Goal: Check status: Check status

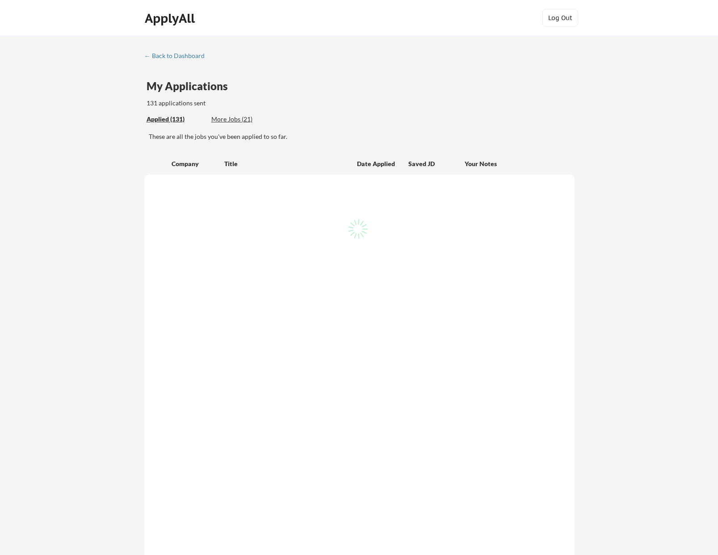
scroll to position [713, 0]
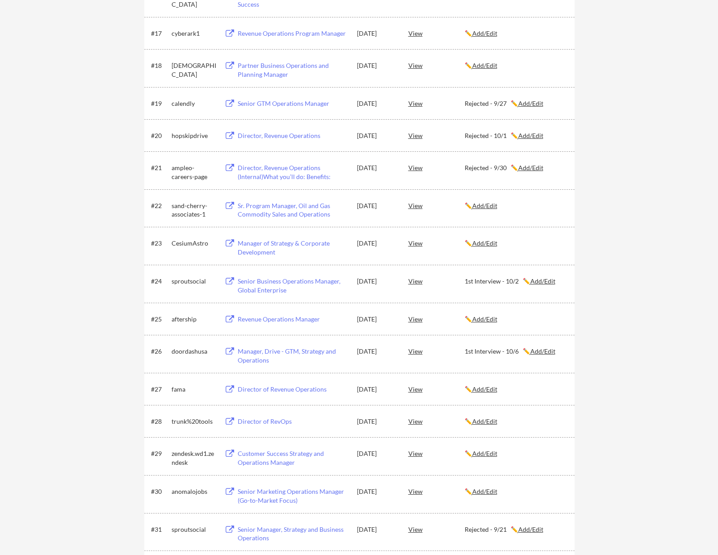
scroll to position [0, 0]
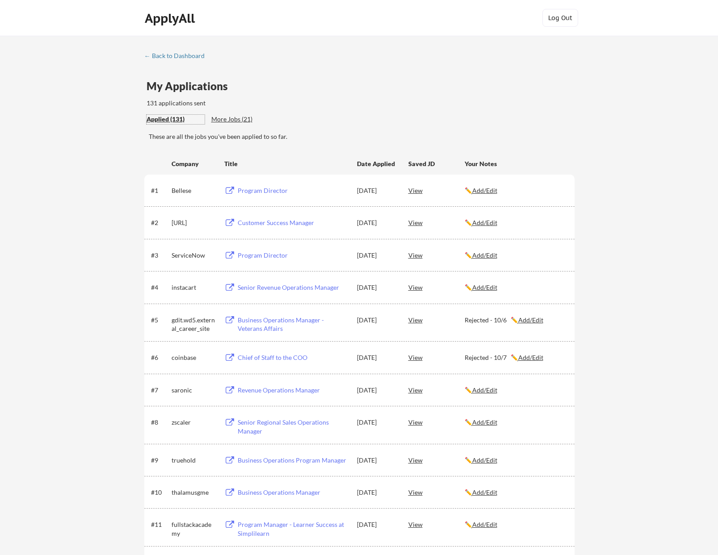
click at [171, 117] on div "Applied (131)" at bounding box center [175, 119] width 58 height 9
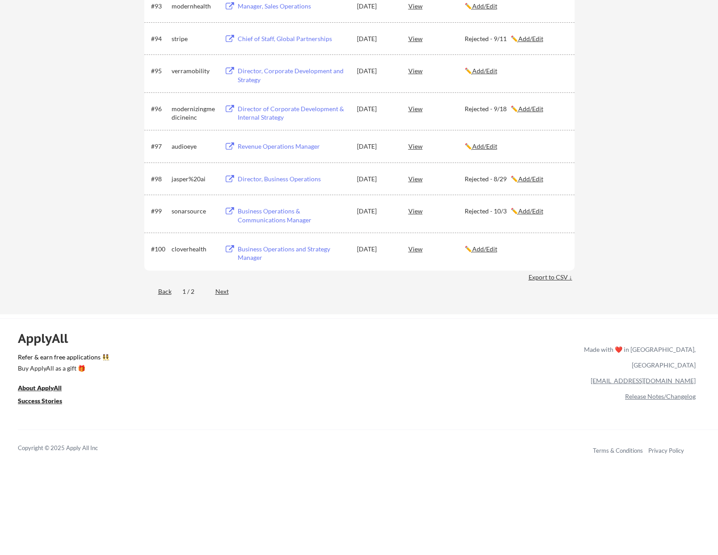
scroll to position [3528, 0]
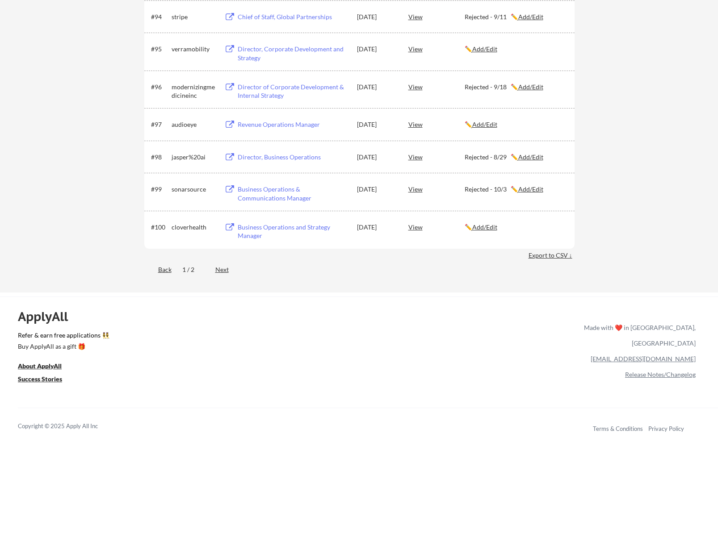
click at [223, 270] on div "Next" at bounding box center [227, 269] width 24 height 9
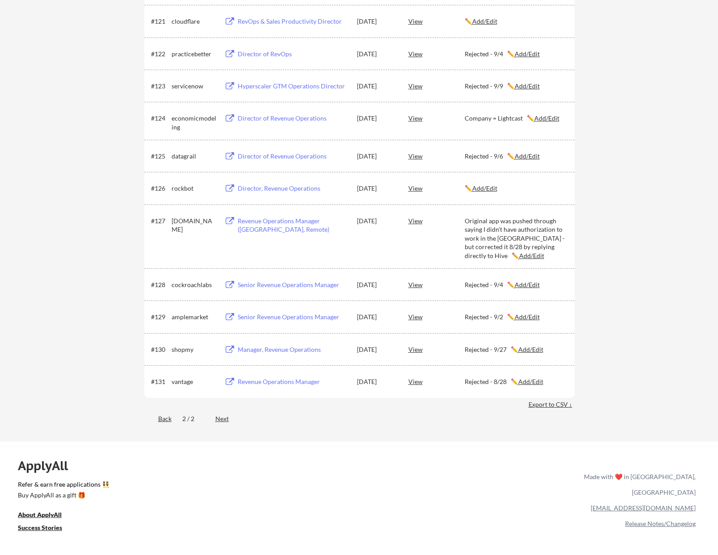
scroll to position [859, 0]
